Goal: Task Accomplishment & Management: Manage account settings

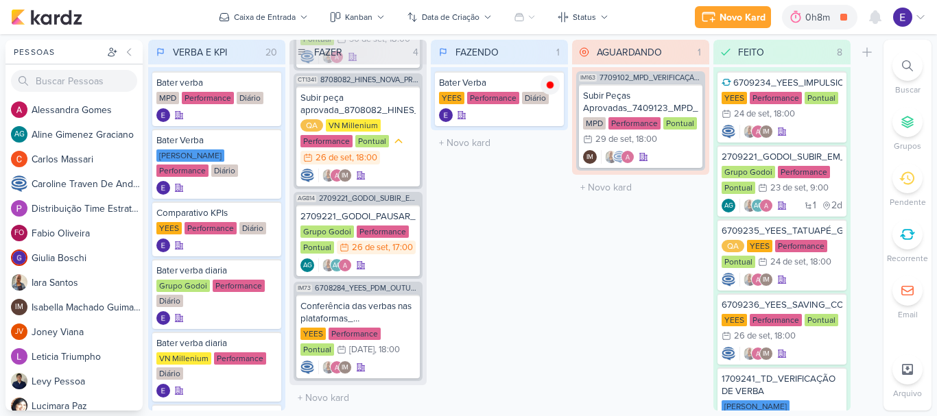
scroll to position [106, 0]
click at [869, 21] on icon at bounding box center [875, 17] width 16 height 16
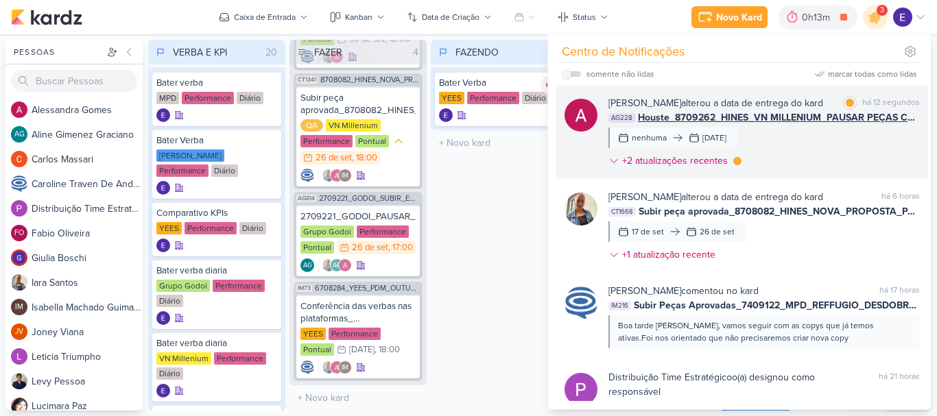
click at [871, 162] on div "[PERSON_NAME] alterou a data de entrega do kard marcar como lida há 12 segundos…" at bounding box center [765, 135] width 312 height 78
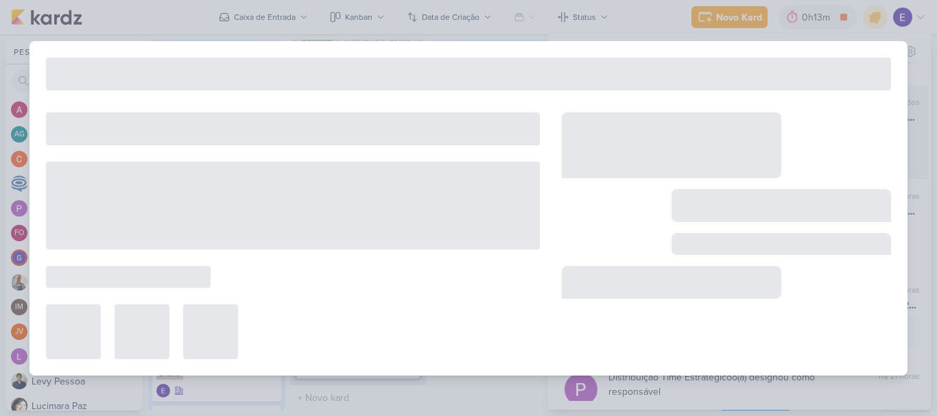
type input "Houste_8709262_HINES_VN MILLENIUM_PAUSAR PEÇAS CPL ALTO"
type input "[DATE] 23:59"
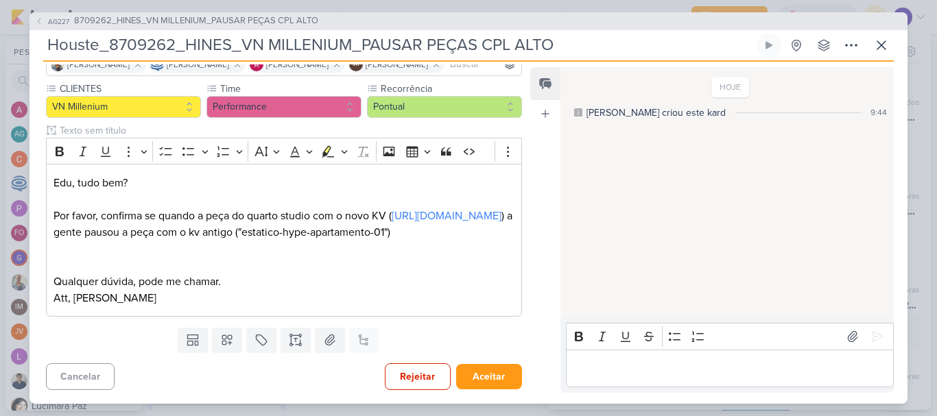
scroll to position [147, 0]
click at [487, 368] on button "Aceitar" at bounding box center [489, 376] width 66 height 25
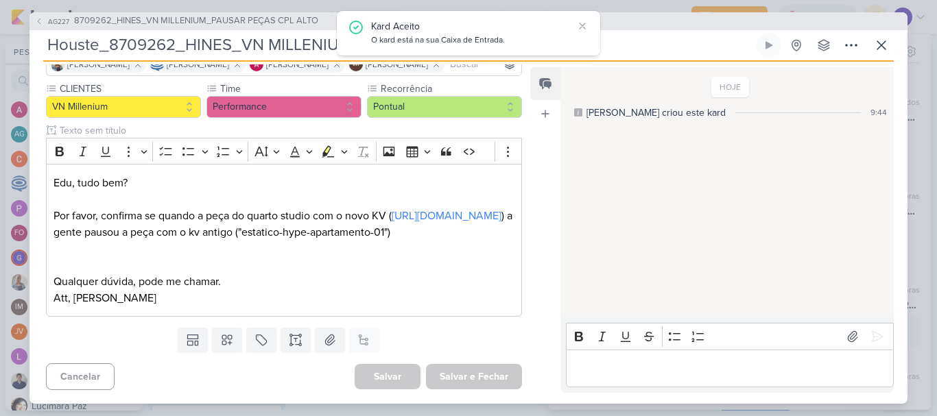
click at [487, 368] on div "Salvar e Fechar Ctrl + Enter" at bounding box center [474, 376] width 96 height 25
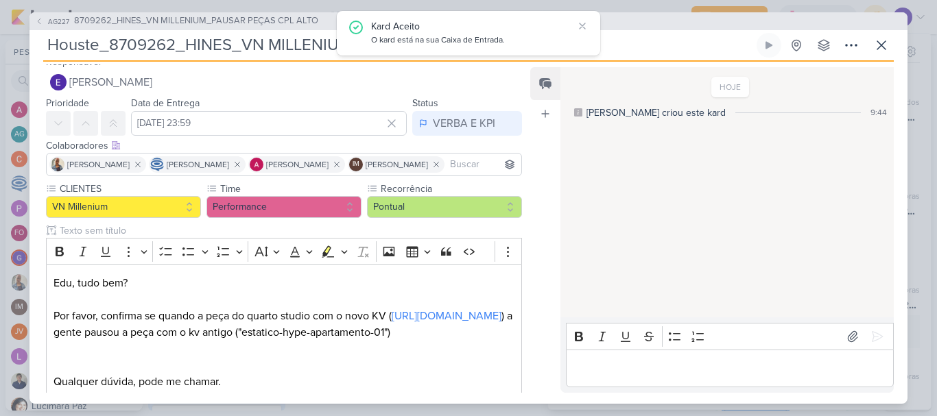
scroll to position [0, 0]
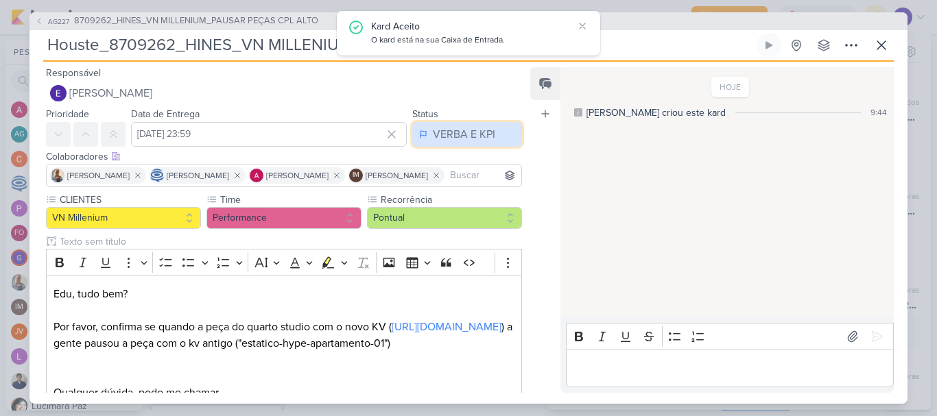
click at [471, 145] on button "VERBA E KPI" at bounding box center [467, 134] width 110 height 25
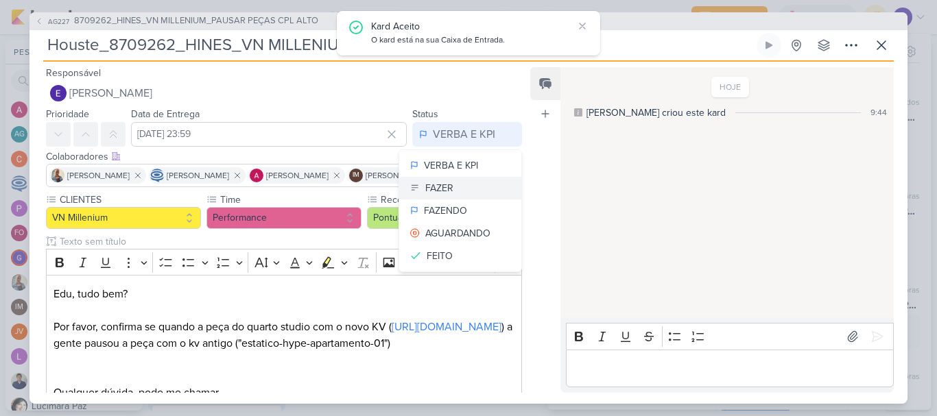
click at [467, 182] on button "FAZER" at bounding box center [460, 188] width 122 height 23
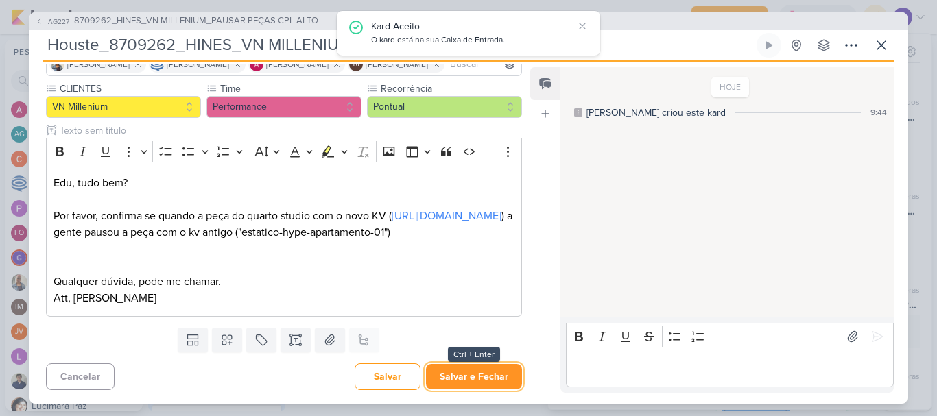
click at [475, 367] on button "Salvar e Fechar" at bounding box center [474, 376] width 96 height 25
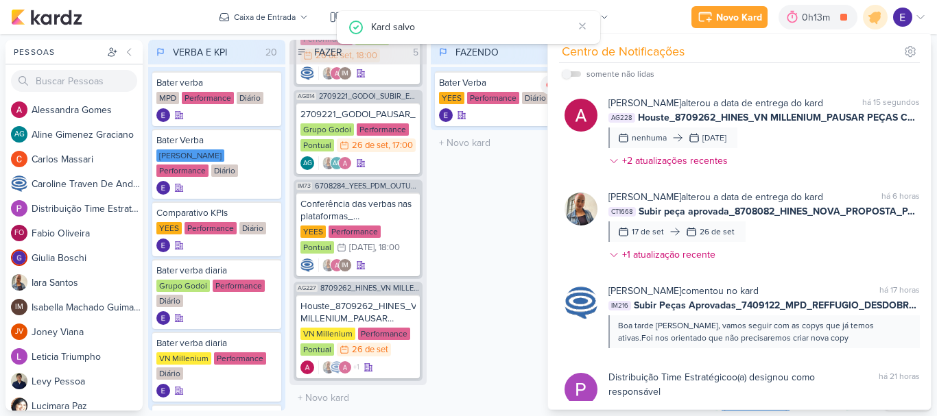
click at [516, 227] on div "FAZENDO 1 Mover Para Esquerda Mover Para Direita [GEOGRAPHIC_DATA] Bater Verba …" at bounding box center [499, 225] width 137 height 371
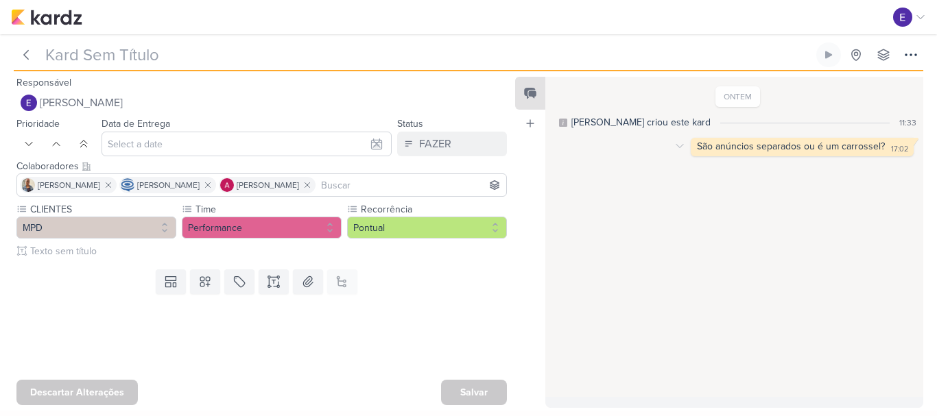
type input "Subir Peças Aprovadas_7409123_MPD_FLORÁ_DESDOBRAMENTO_CRIATIVOS"
type input "29 de setembro de 2025 às 18:00"
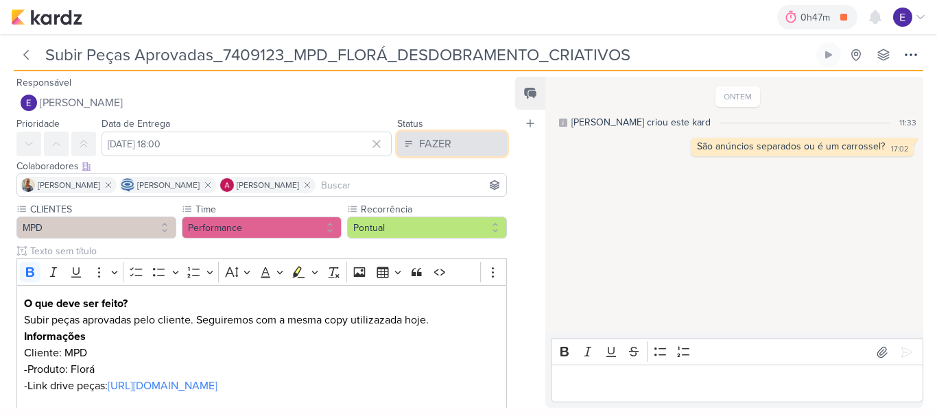
click at [426, 148] on div "FAZER" at bounding box center [435, 144] width 32 height 16
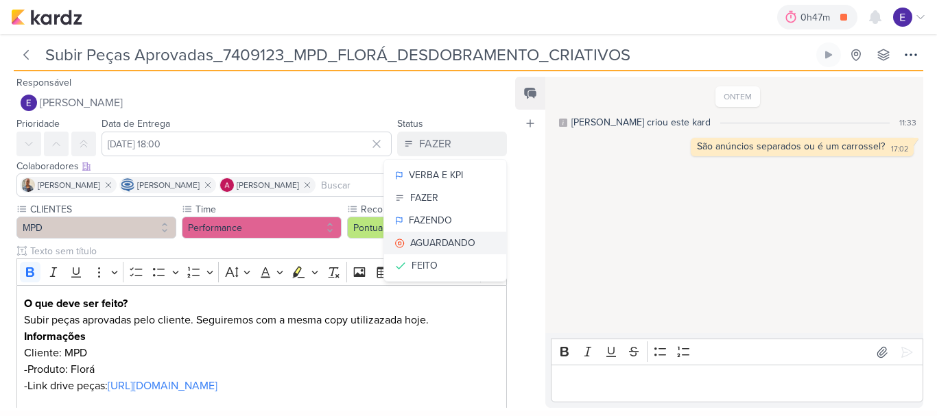
click at [431, 233] on button "AGUARDANDO" at bounding box center [445, 243] width 122 height 23
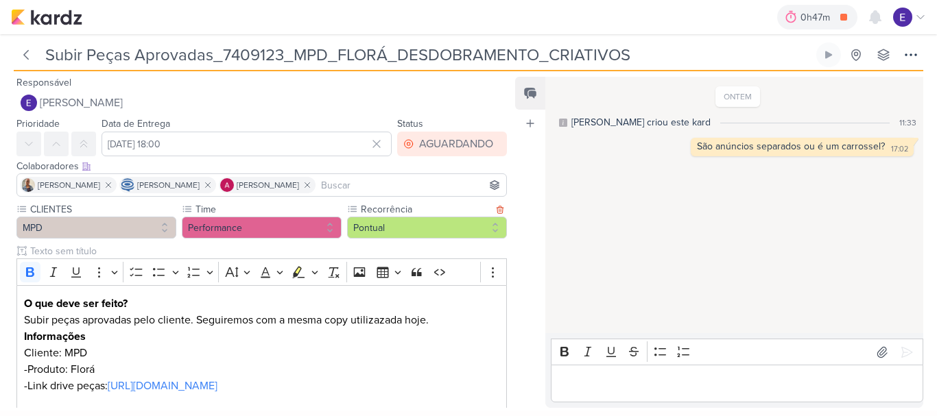
scroll to position [106, 0]
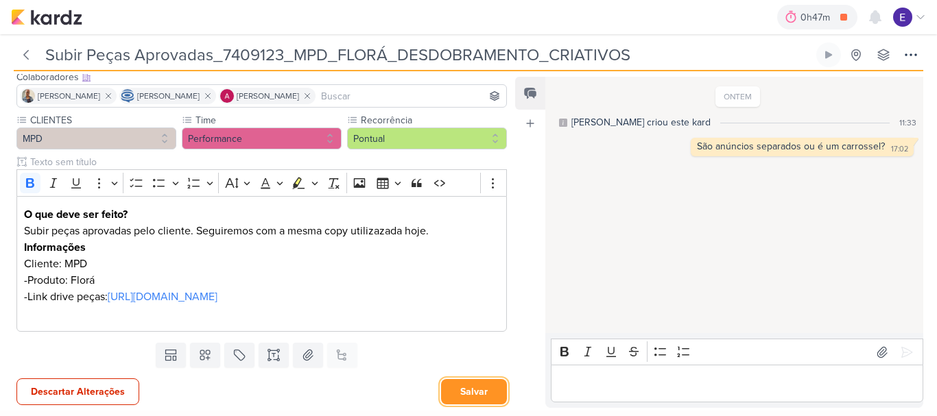
click at [469, 387] on button "Salvar" at bounding box center [474, 391] width 66 height 25
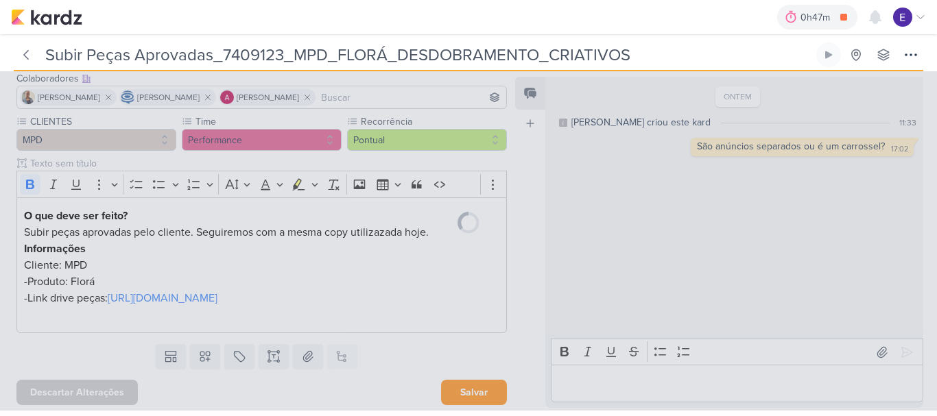
scroll to position [104, 0]
